Goal: Obtain resource: Download file/media

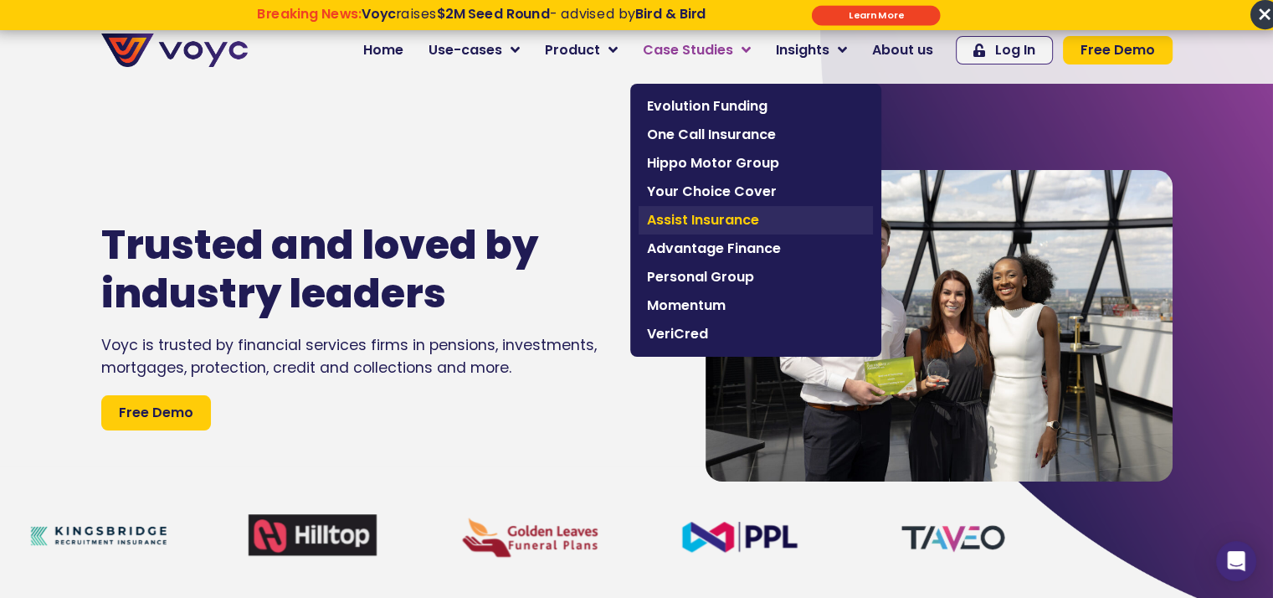
click at [712, 227] on span "Assist Insurance" at bounding box center [756, 220] width 218 height 20
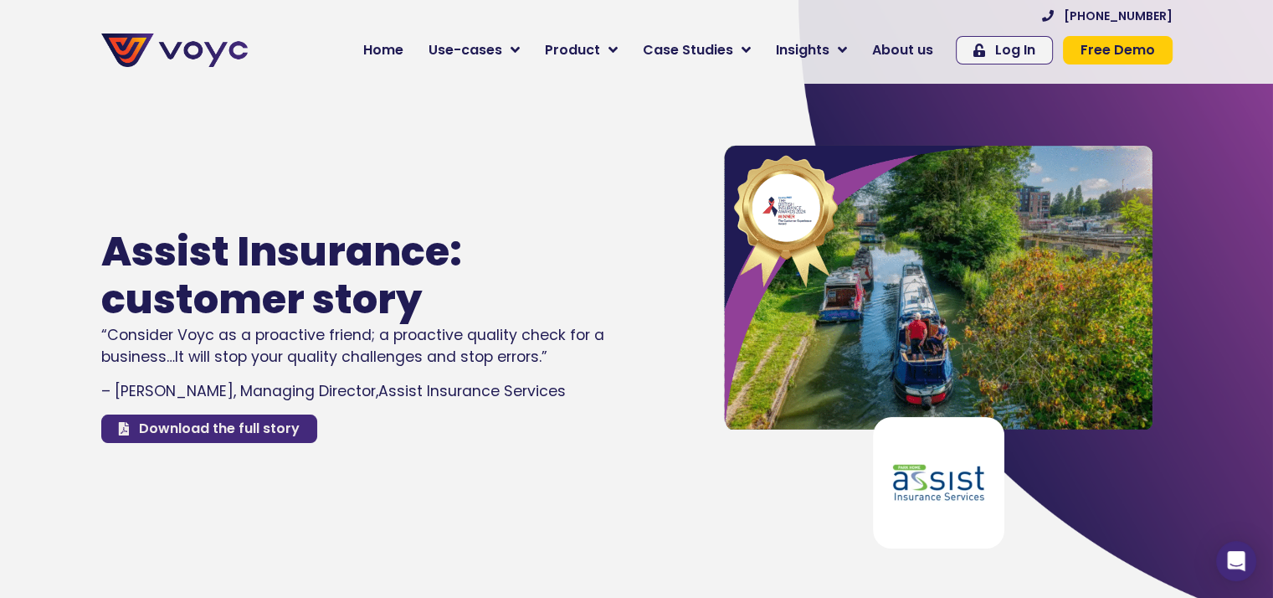
click at [200, 434] on span "Download the full story" at bounding box center [219, 428] width 161 height 13
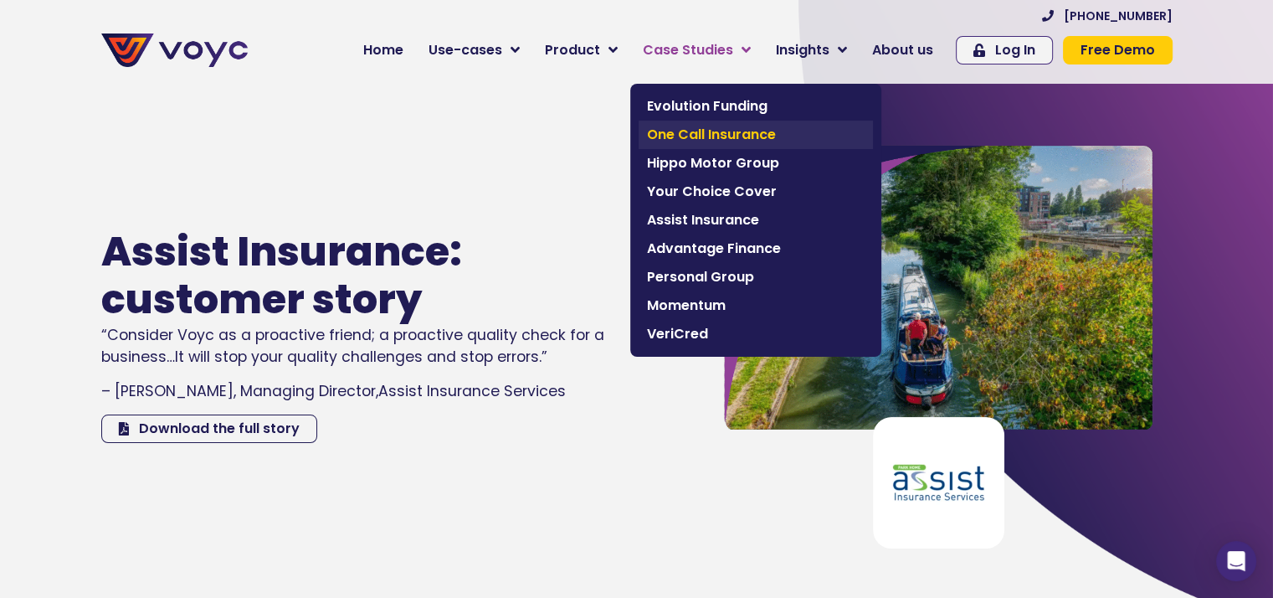
click at [717, 134] on span "One Call Insurance" at bounding box center [756, 135] width 218 height 20
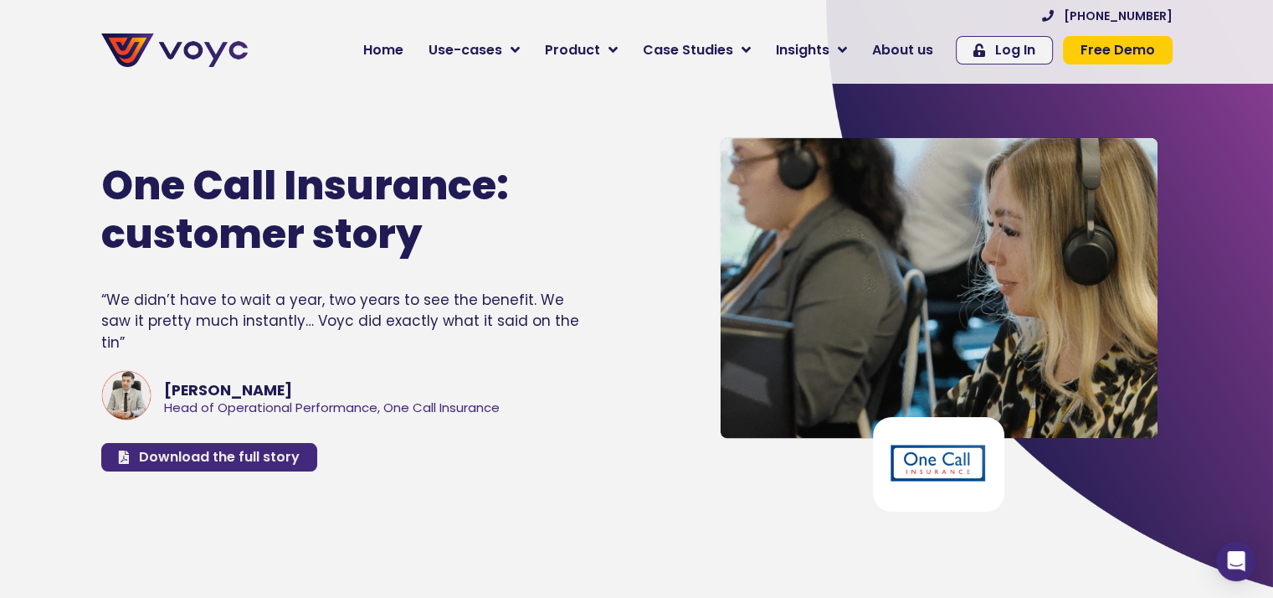
click at [238, 450] on span "Download the full story" at bounding box center [219, 456] width 161 height 13
